Goal: Transaction & Acquisition: Purchase product/service

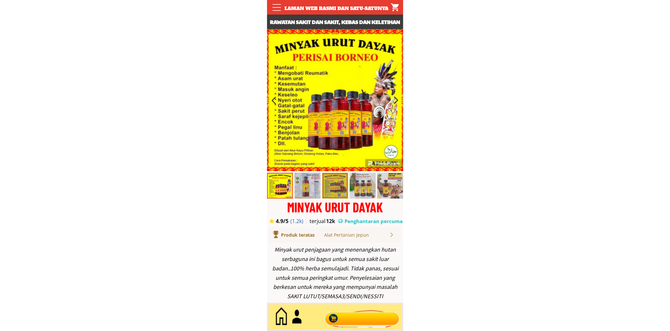
click at [359, 319] on div at bounding box center [362, 317] width 79 height 21
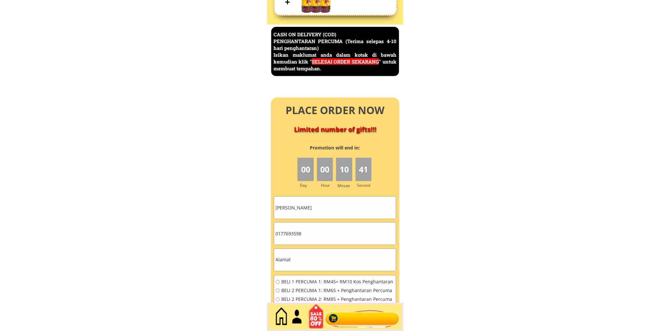
scroll to position [2815, 0]
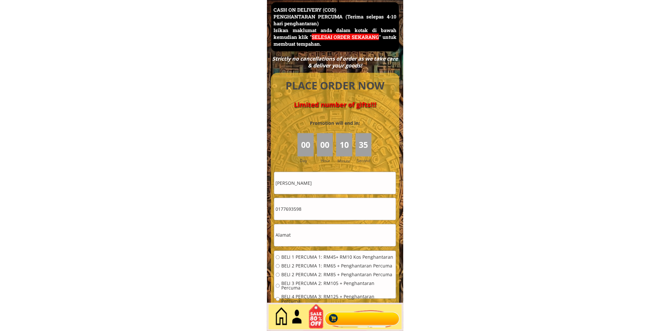
click at [328, 185] on input "Salleh bin hj othman" at bounding box center [335, 183] width 122 height 22
paste input "Jafar in Kangok"
type input "Jafar in Kangok"
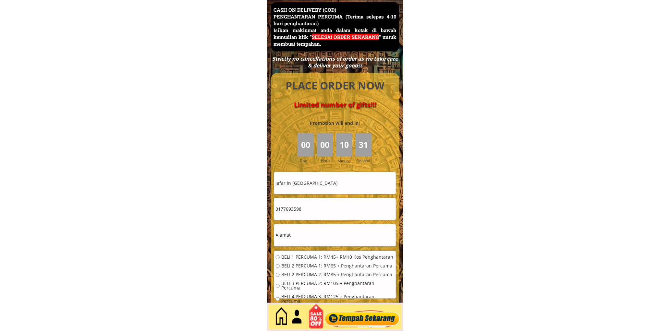
click at [329, 212] on input "0177693598" at bounding box center [335, 209] width 122 height 22
paste input "Kampung Sunsuron 89650 Tambunan Sabah"
type input "Kampung Sunsuron 89650 Tambunan Sabah"
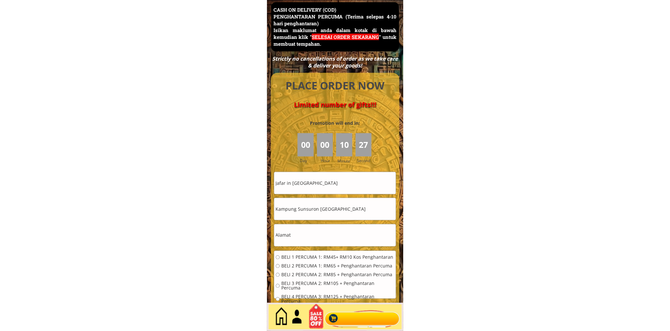
click at [323, 244] on input "text" at bounding box center [335, 235] width 122 height 22
click at [322, 245] on input "text" at bounding box center [335, 235] width 122 height 22
paste input "0169841758"
type input "0169841758"
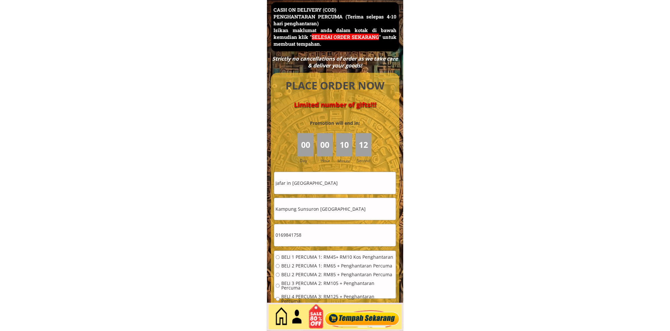
click at [357, 215] on input "Kampung Sunsuron 89650 Tambunan Sabah" at bounding box center [335, 209] width 122 height 22
click at [358, 214] on input "Kampung Sunsuron 89650 Tambunan Sabah" at bounding box center [335, 209] width 122 height 22
paste input "jampung Sunsuron Tambunan Sabah"
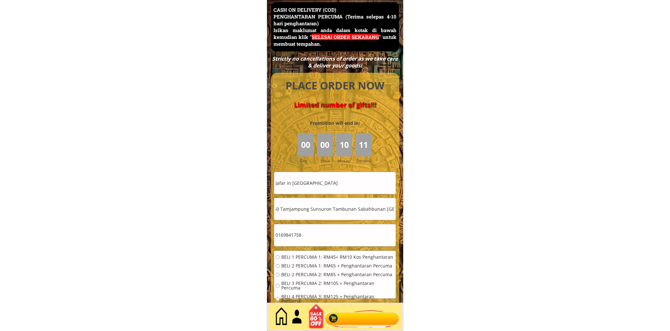
type input "Kampung Sunsuron 89650 Tamjampung Sunsuron Tambunan Sabahbunan Sabah"
click at [329, 187] on input "Jafar in Kangok" at bounding box center [335, 183] width 122 height 22
click at [329, 186] on input "Jafar in Kangok" at bounding box center [335, 183] width 122 height 22
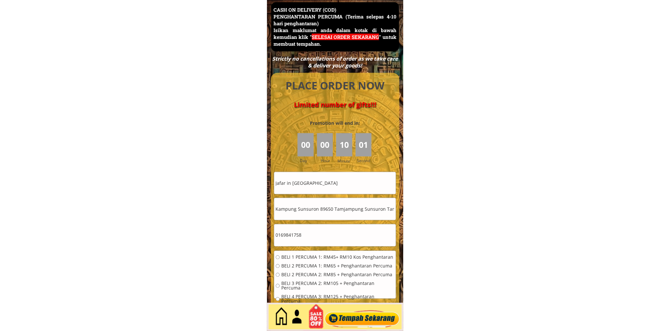
paste input "Jafar bin Kangok"
type input "[PERSON_NAME] in [PERSON_NAME]"
click at [300, 212] on input "Kampung Sunsuron 89650 Tamjampung Sunsuron Tambunan Sabahbunan Sabah" at bounding box center [335, 209] width 122 height 22
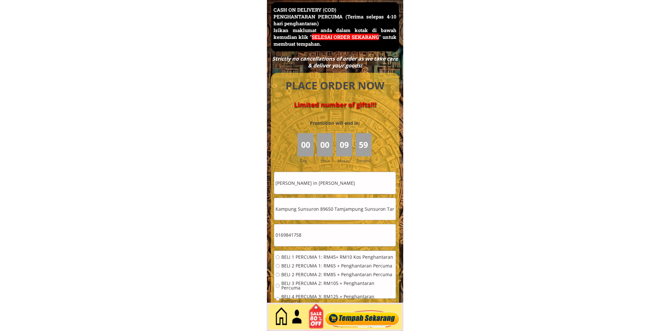
click at [321, 236] on input "0169841758" at bounding box center [335, 235] width 122 height 22
paste input "Kampung Sunsuron 89650 Tamjampung Sunsuron Tambunan Sabahbunan Sabah"
click at [321, 236] on input "0169841758Kampung Sunsuron 89650 Tamjampung Sunsuron Tambunan Sabahbunan Sabah" at bounding box center [335, 235] width 122 height 22
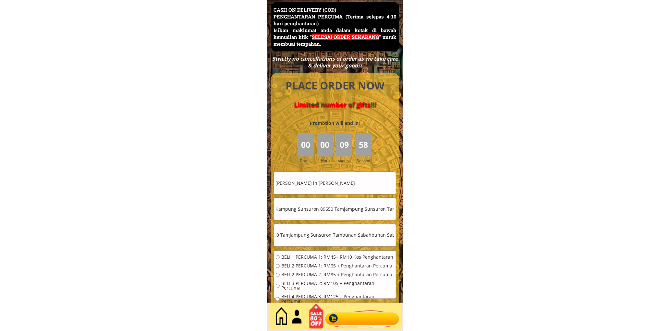
click at [321, 236] on input "0169841758Kampung Sunsuron 89650 Tamjampung Sunsuron Tambunan Sabahbunan Sabah" at bounding box center [335, 235] width 122 height 22
paste input "text"
click at [321, 237] on input "Kampung Sunsuron 89650 Tamjampung Sunsuron Tambunan Sabahbunan Sabah" at bounding box center [335, 235] width 122 height 22
click at [322, 236] on input "Kampung Sunsuron 89650 Tamjampung Sunsuron Tambunan Sabahbunan Sabah" at bounding box center [335, 235] width 122 height 22
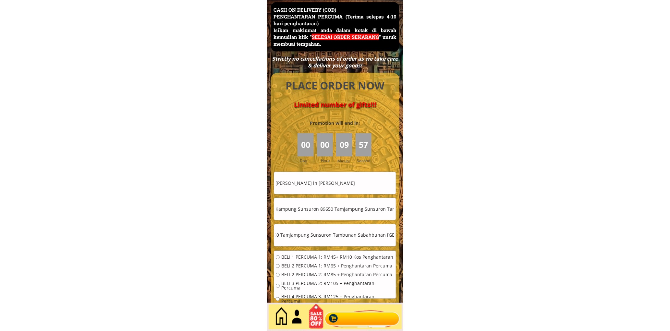
click at [322, 236] on input "Kampung Sunsuron 89650 Tamjampung Sunsuron Tambunan Sabahbunan Sabah" at bounding box center [335, 235] width 122 height 22
paste input "text"
type input "Kampung Sunsuron 89650 Tamjampung Sunsuron Tambunan Sabahbunan Sabah"
click at [319, 213] on input "Kampung Sunsuron 89650 Tamjampung Sunsuron Tambunan Sabahbunan Sabah" at bounding box center [335, 209] width 122 height 22
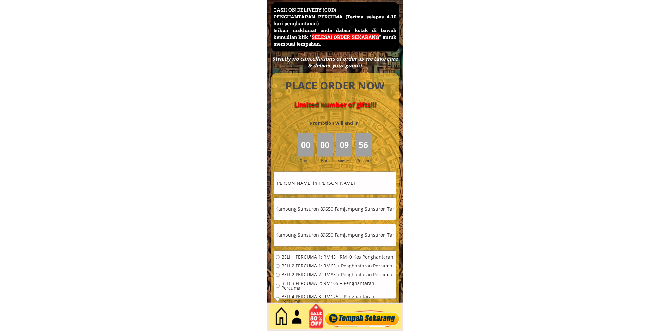
click at [319, 213] on input "Kampung Sunsuron 89650 Tamjampung Sunsuron Tambunan Sabahbunan Sabah" at bounding box center [335, 209] width 122 height 22
click at [319, 212] on input "Kampung Sunsuron 89650 Tamjampung Sunsuron Tambunan Sabahbunan Sabah" at bounding box center [335, 209] width 122 height 22
click at [317, 209] on input "tel" at bounding box center [335, 209] width 122 height 22
paste input "0169841758"
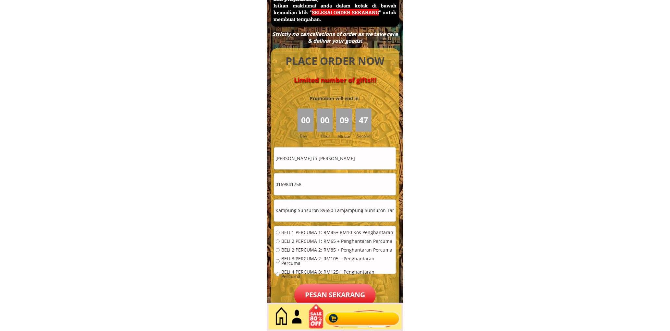
scroll to position [2875, 0]
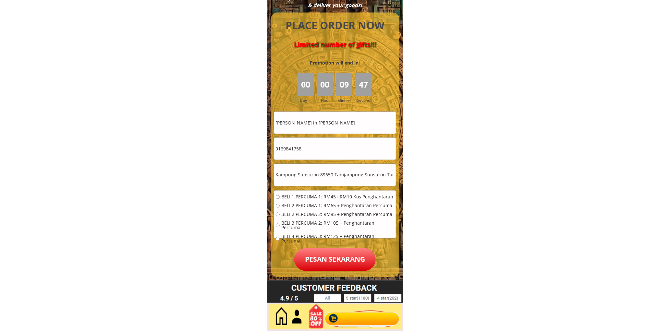
type input "0169841758"
click at [295, 197] on span "BELI 1 PERCUMA 1: RM45+ RM10 Kos Penghantaran" at bounding box center [337, 197] width 113 height 5
radio input "true"
click at [297, 209] on div "BELI 1 PERCUMA 1: RM45+ RM10 Kos Penghantaran BELI 2 PERCUMA 1: RM65 + Penghant…" at bounding box center [335, 221] width 118 height 53
click at [294, 209] on div "BELI 1 PERCUMA 1: RM45+ RM10 Kos Penghantaran BELI 2 PERCUMA 1: RM65 + Penghant…" at bounding box center [335, 221] width 118 height 53
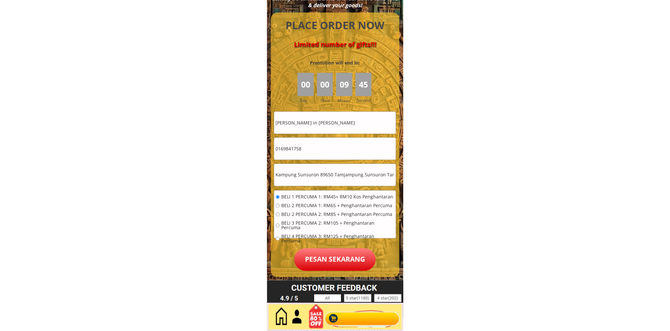
click at [295, 207] on span "BELI 2 PERCUMA 1: RM65 + Penghantaran Percuma" at bounding box center [337, 206] width 113 height 5
radio input "true"
click at [331, 257] on p "Pesan sekarang" at bounding box center [334, 260] width 81 height 23
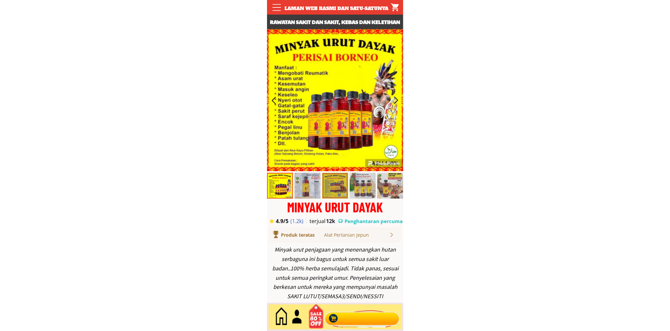
click at [345, 317] on div at bounding box center [362, 317] width 79 height 21
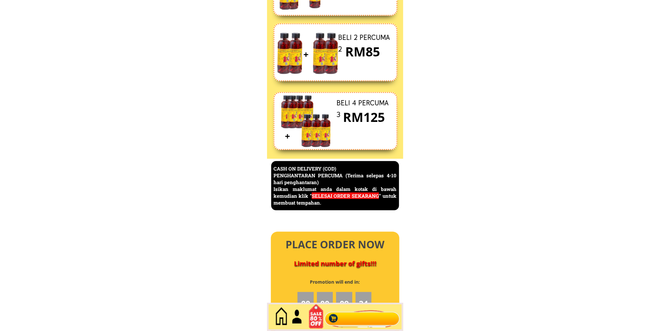
scroll to position [2815, 0]
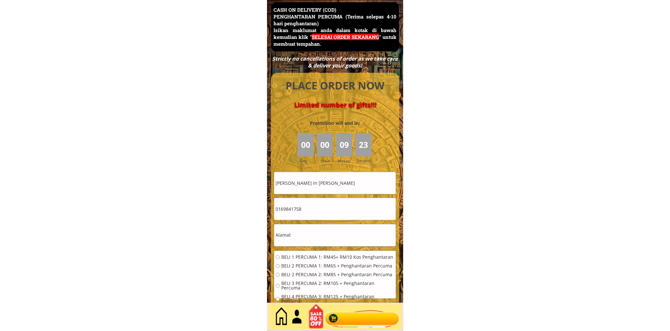
click at [355, 188] on input "[PERSON_NAME] in [PERSON_NAME]" at bounding box center [335, 183] width 122 height 22
paste input "[PERSON_NAME]"
type input "[PERSON_NAME]"
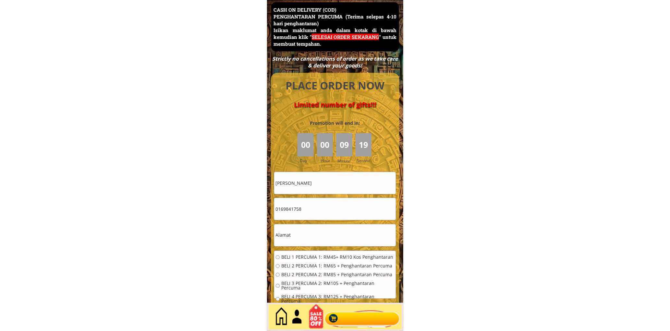
click at [311, 212] on input "0169841758" at bounding box center [335, 209] width 122 height 22
paste input "2-3064621"
click at [285, 213] on input "012-3064621" at bounding box center [335, 209] width 122 height 22
type input "0123064621"
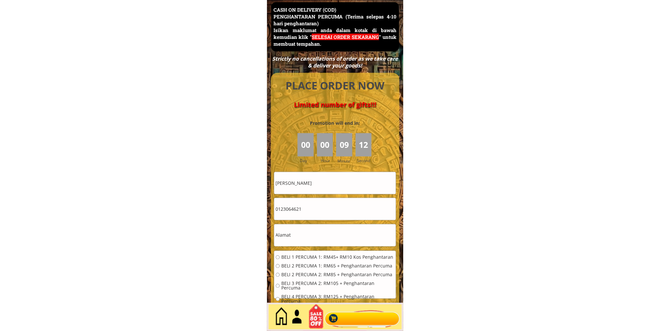
click at [321, 234] on input "text" at bounding box center [335, 235] width 122 height 22
paste input "[STREET_ADDRESS][GEOGRAPHIC_DATA]"
type input "[STREET_ADDRESS][GEOGRAPHIC_DATA]"
click at [301, 260] on span "BELI 1 PERCUMA 1: RM45+ RM10 Kos Penghantaran" at bounding box center [337, 257] width 113 height 5
radio input "true"
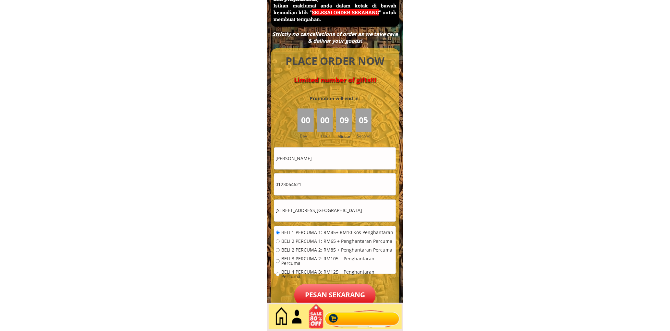
scroll to position [2875, 0]
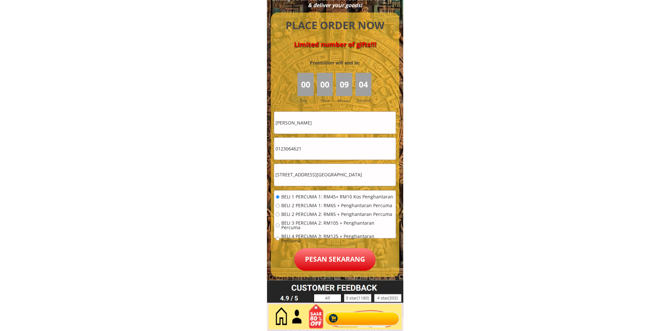
click at [343, 258] on p "Pesan sekarang" at bounding box center [334, 260] width 81 height 23
